Goal: Task Accomplishment & Management: Manage account settings

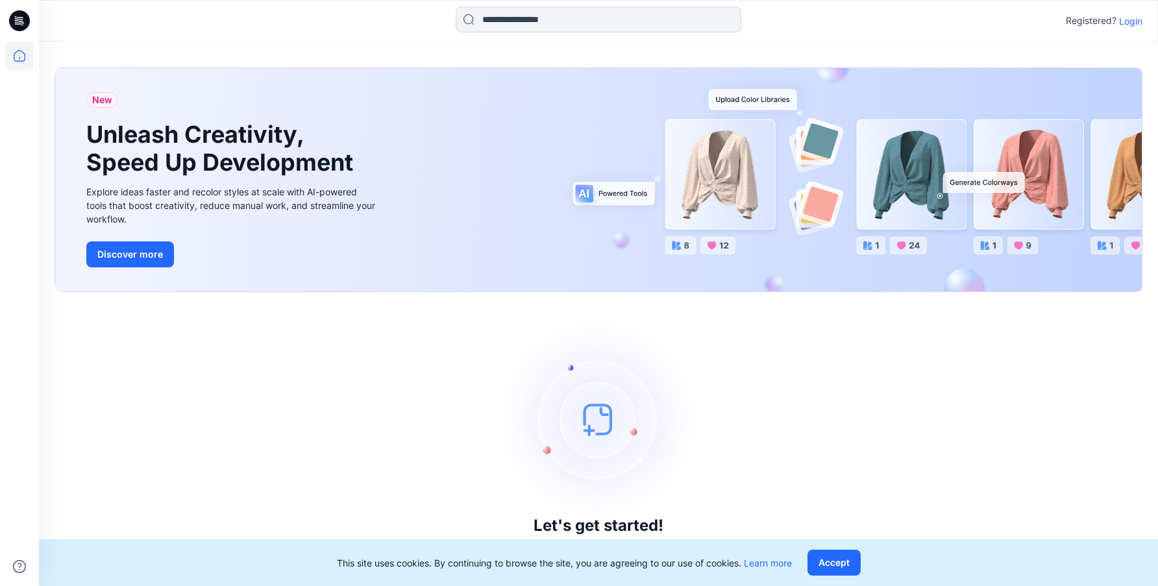
click at [1130, 22] on p "Login" at bounding box center [1130, 21] width 23 height 14
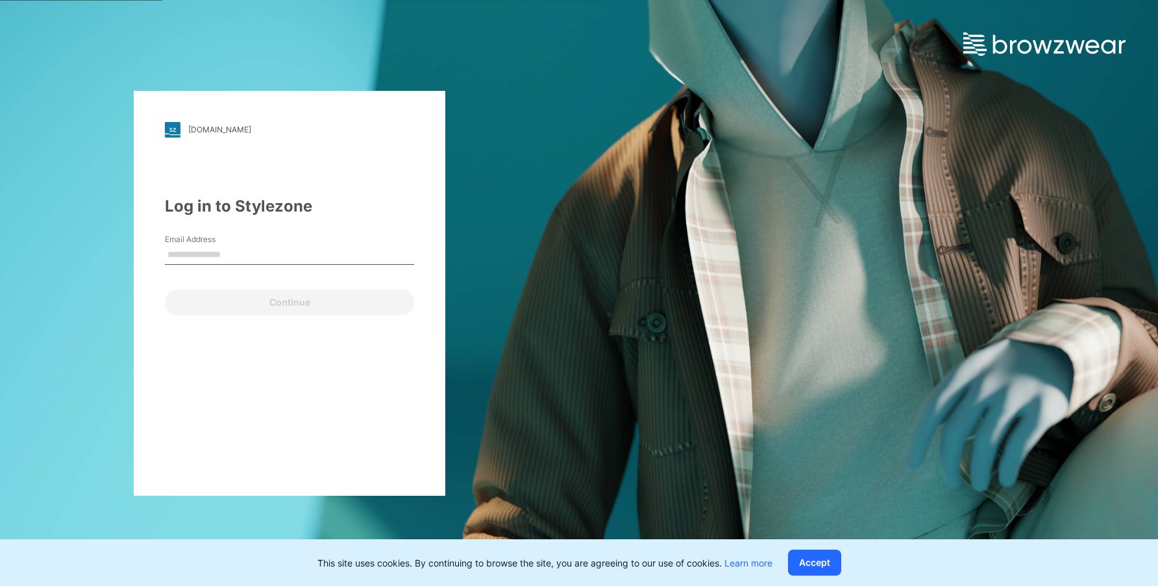
click at [181, 263] on input "Email Address" at bounding box center [289, 254] width 249 height 19
type input "**********"
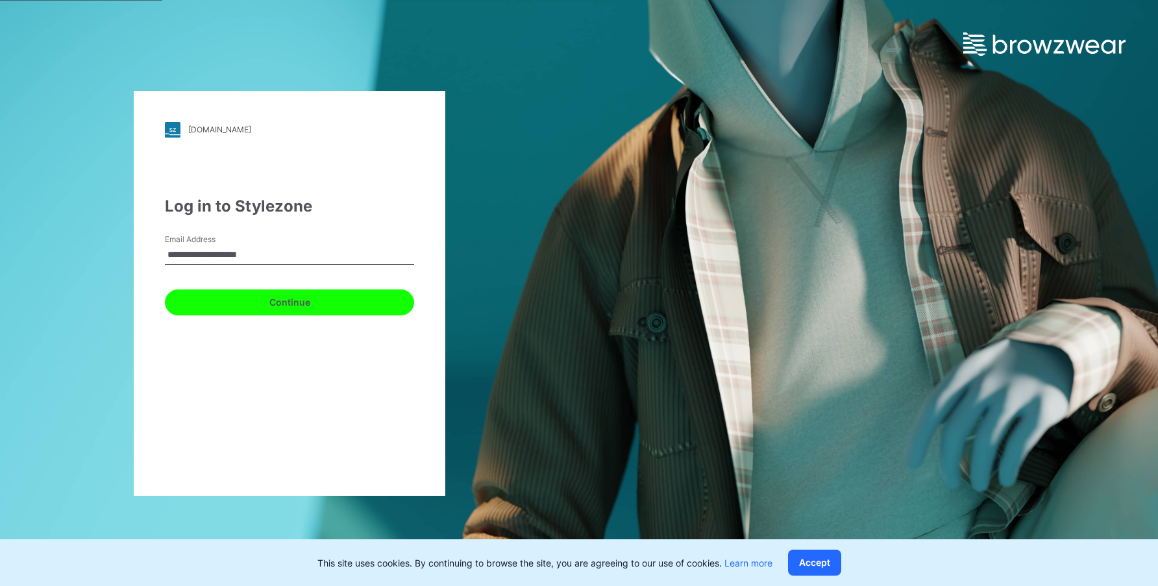
click at [238, 300] on button "Continue" at bounding box center [289, 302] width 249 height 26
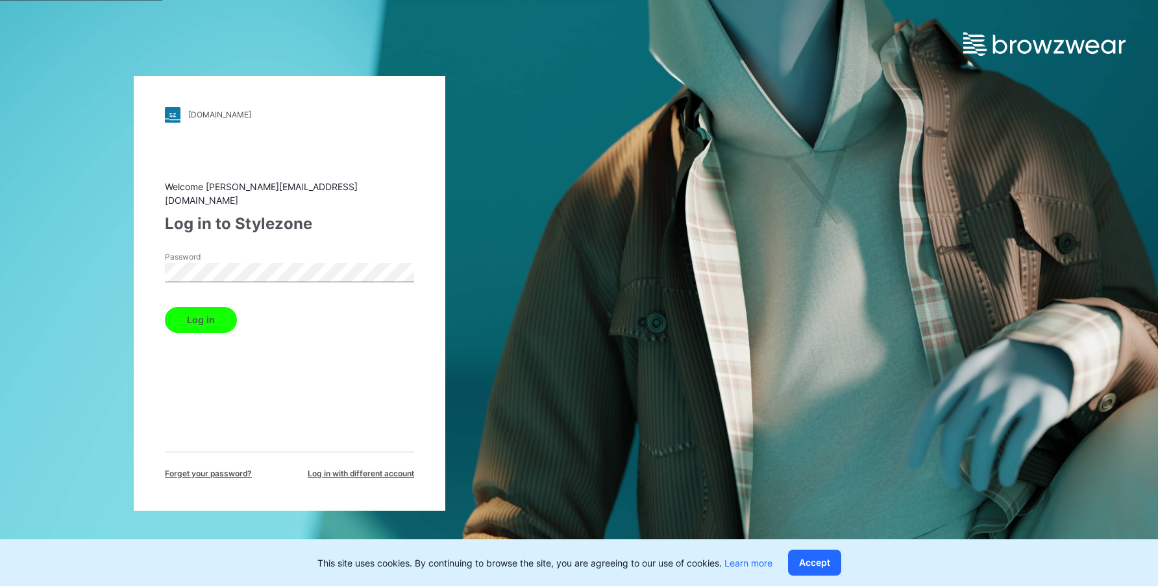
click at [212, 311] on button "Log in" at bounding box center [201, 320] width 72 height 26
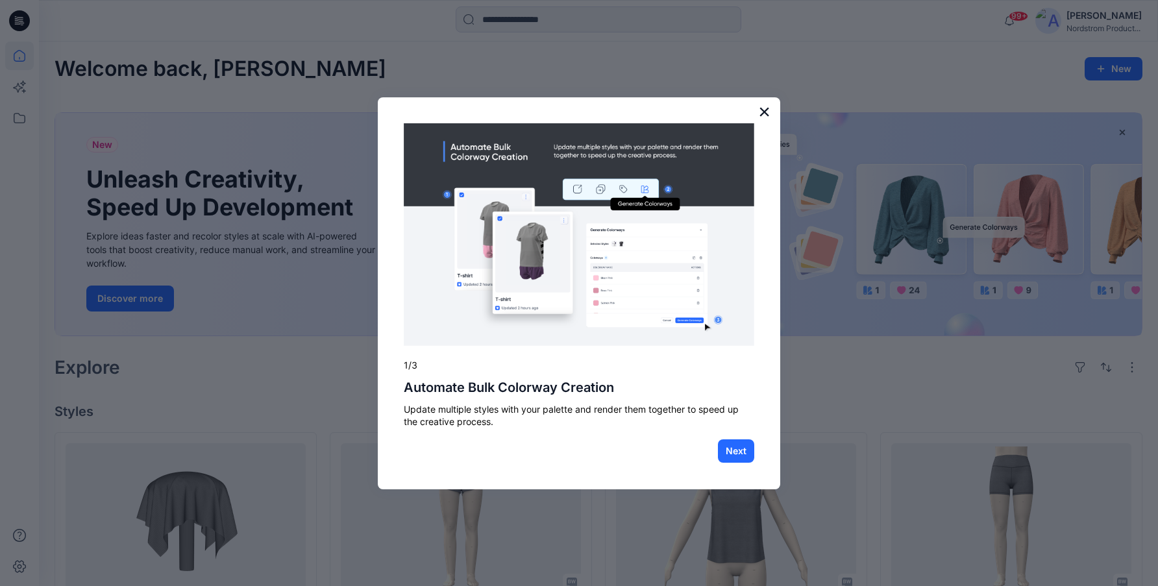
click at [769, 116] on button "×" at bounding box center [764, 111] width 12 height 21
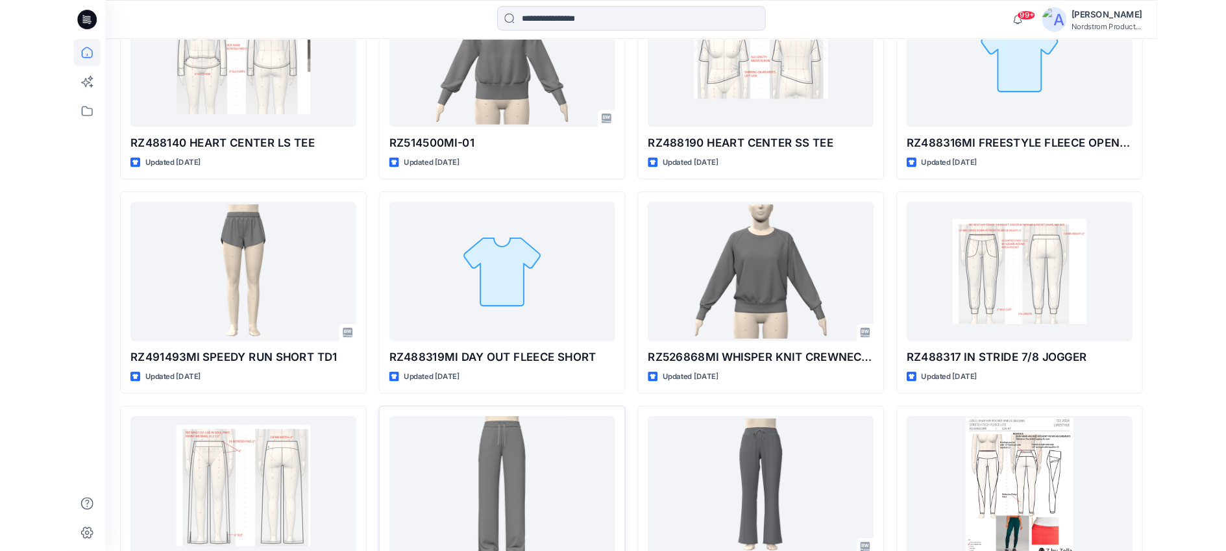
scroll to position [1360, 0]
